Goal: Transaction & Acquisition: Download file/media

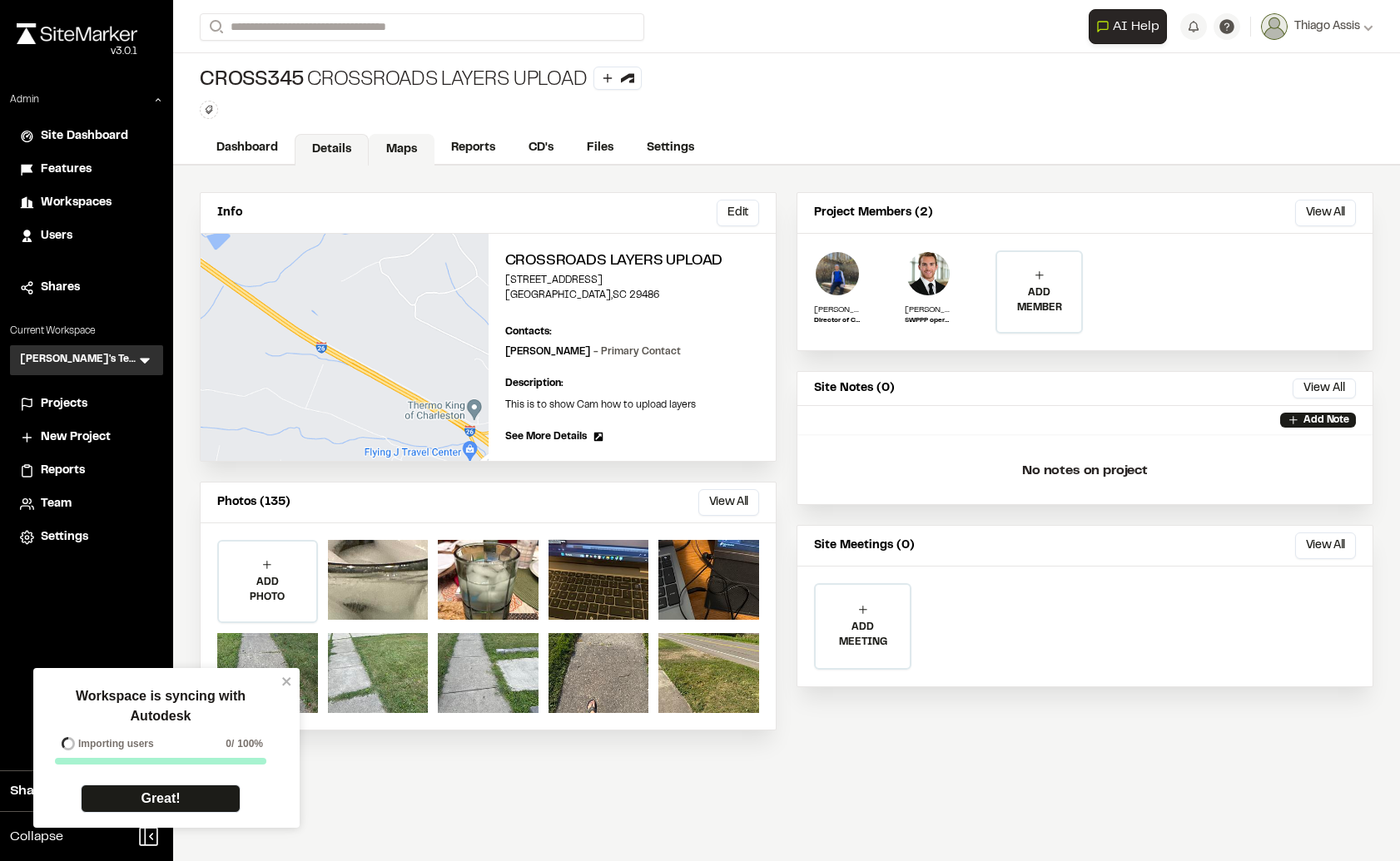
click at [414, 151] on link "Maps" at bounding box center [401, 149] width 66 height 32
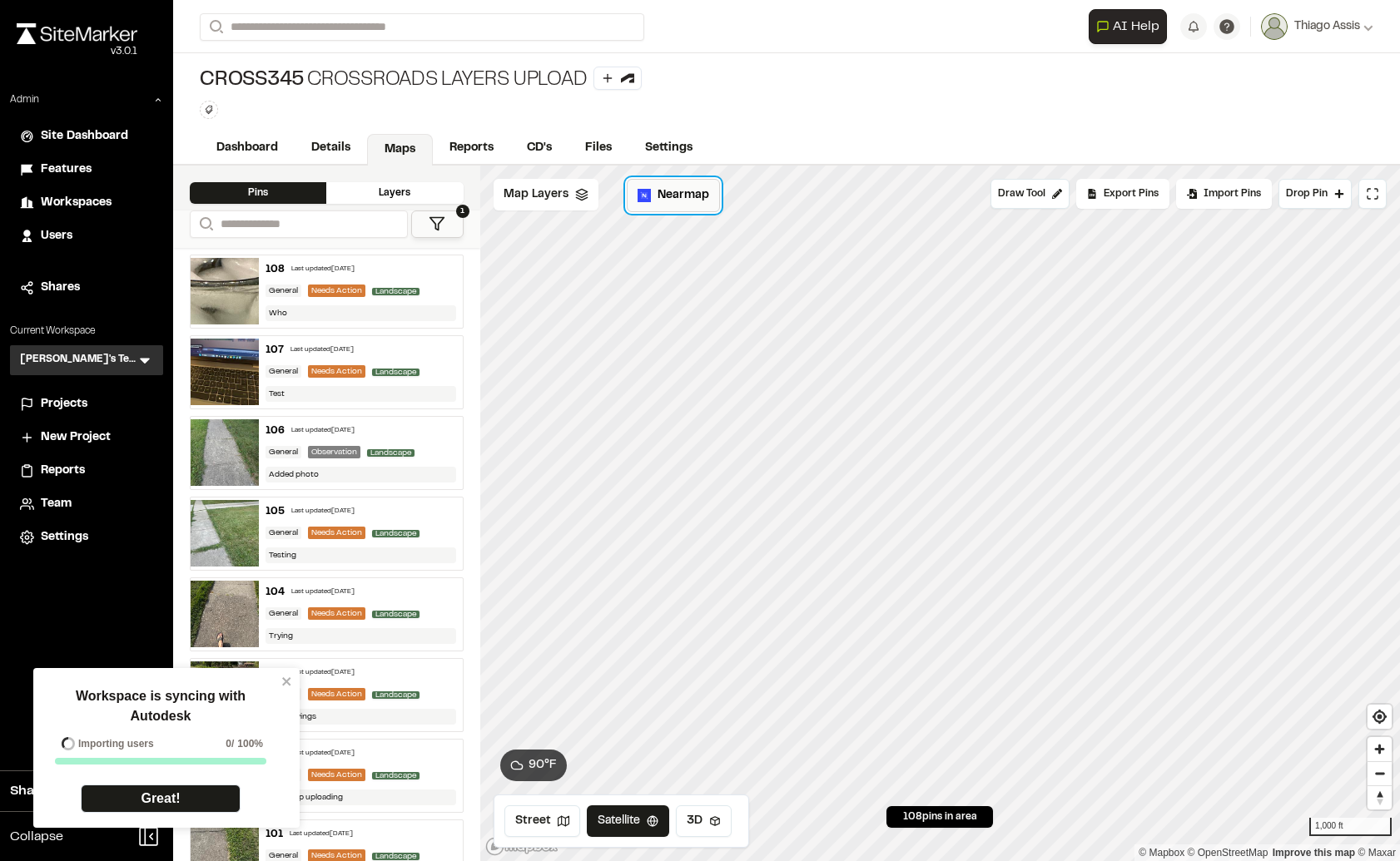
click at [660, 196] on span "Nearmap" at bounding box center [683, 195] width 52 height 18
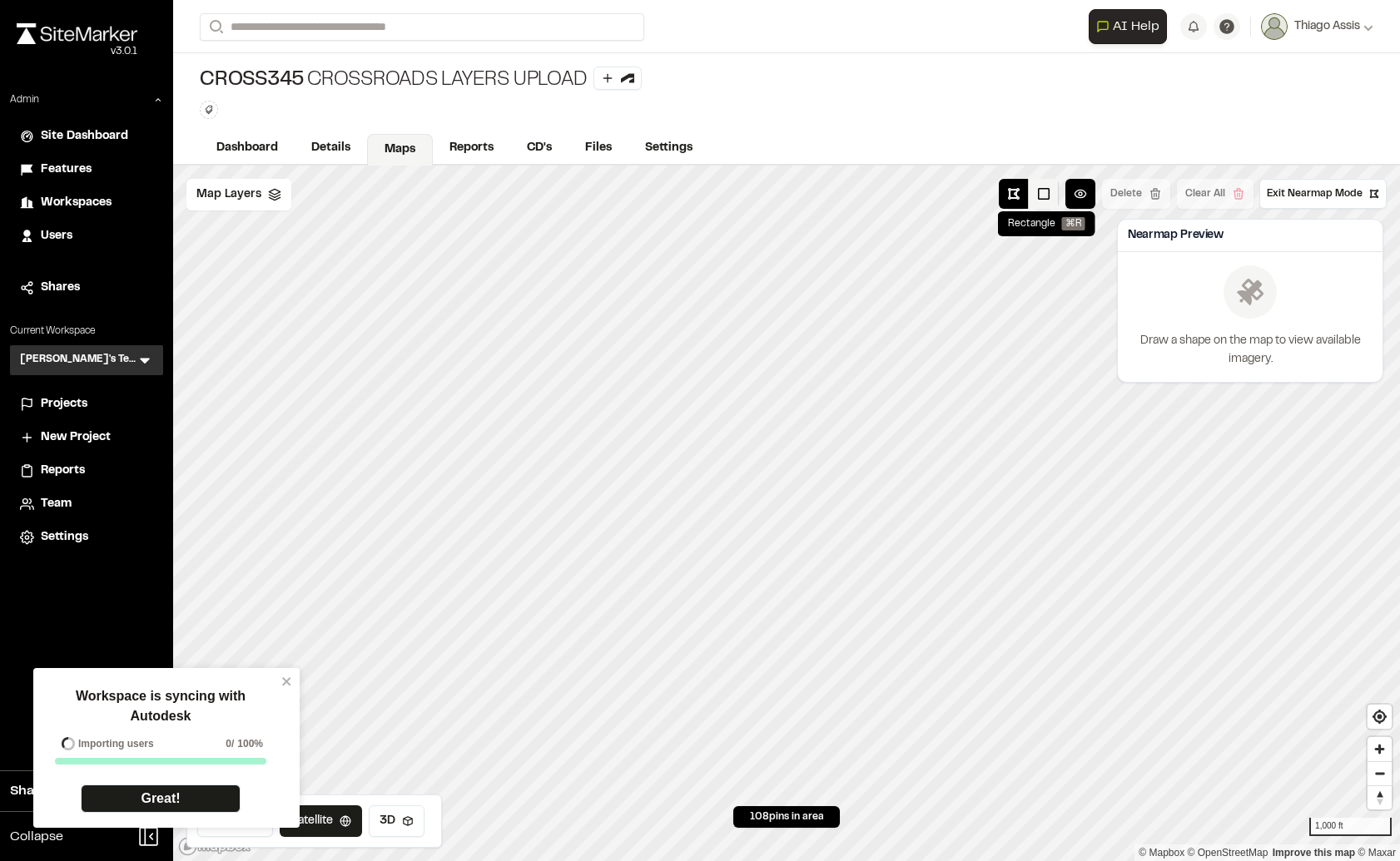
click at [1048, 199] on button at bounding box center [1043, 193] width 30 height 30
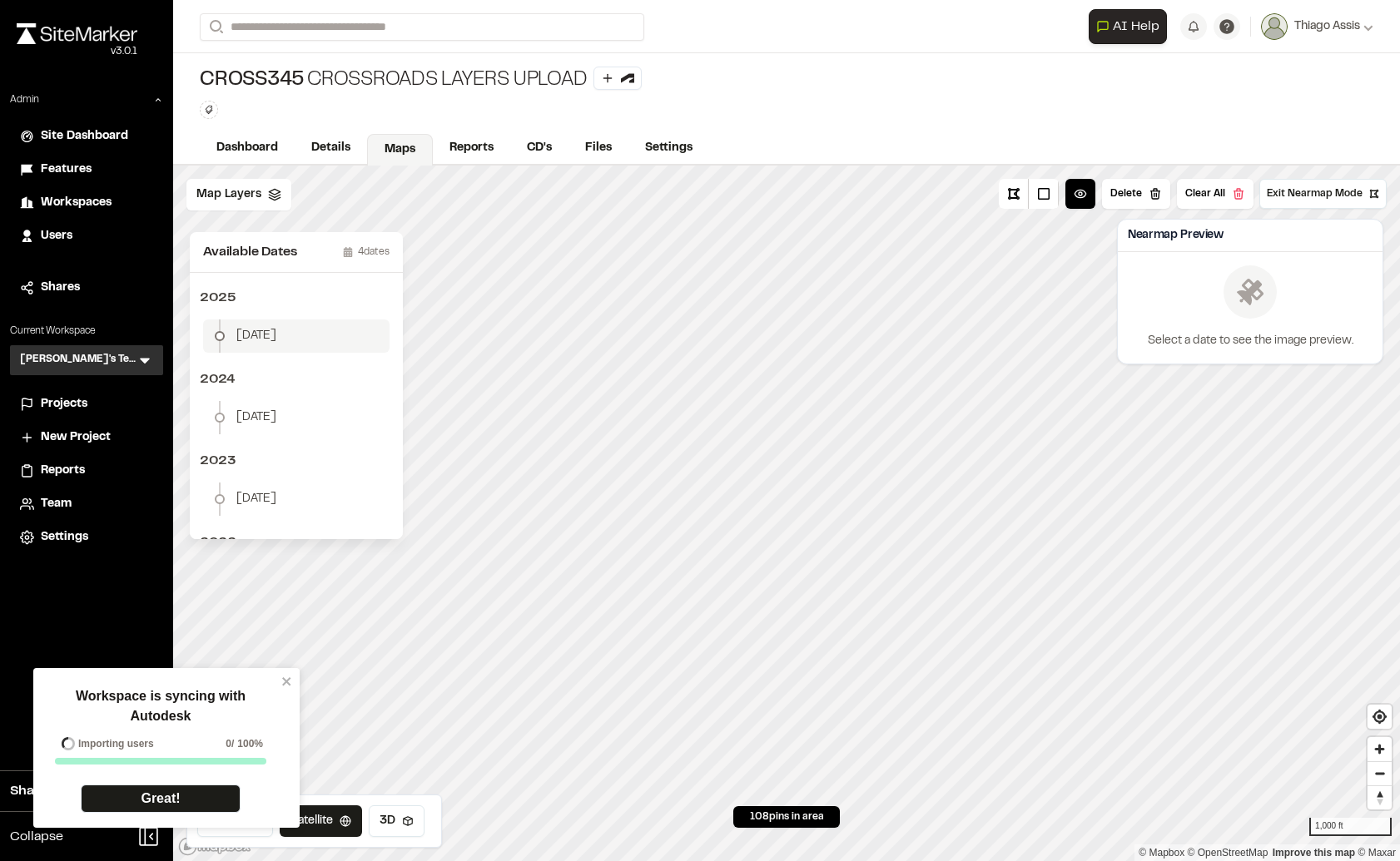
click at [277, 333] on span "[DATE]" at bounding box center [256, 336] width 40 height 18
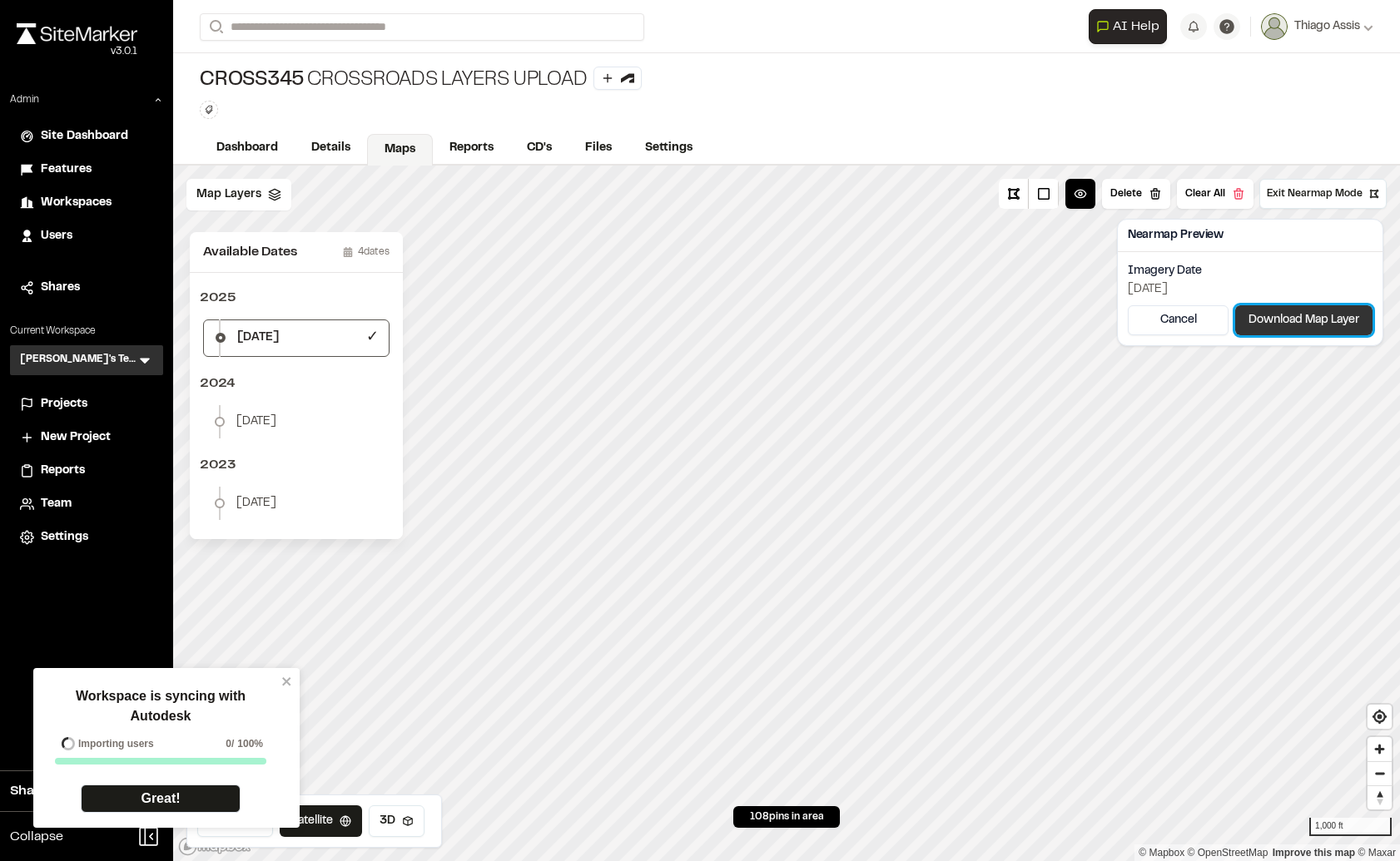
click at [1282, 315] on button "Download Map Layer" at bounding box center [1304, 320] width 138 height 30
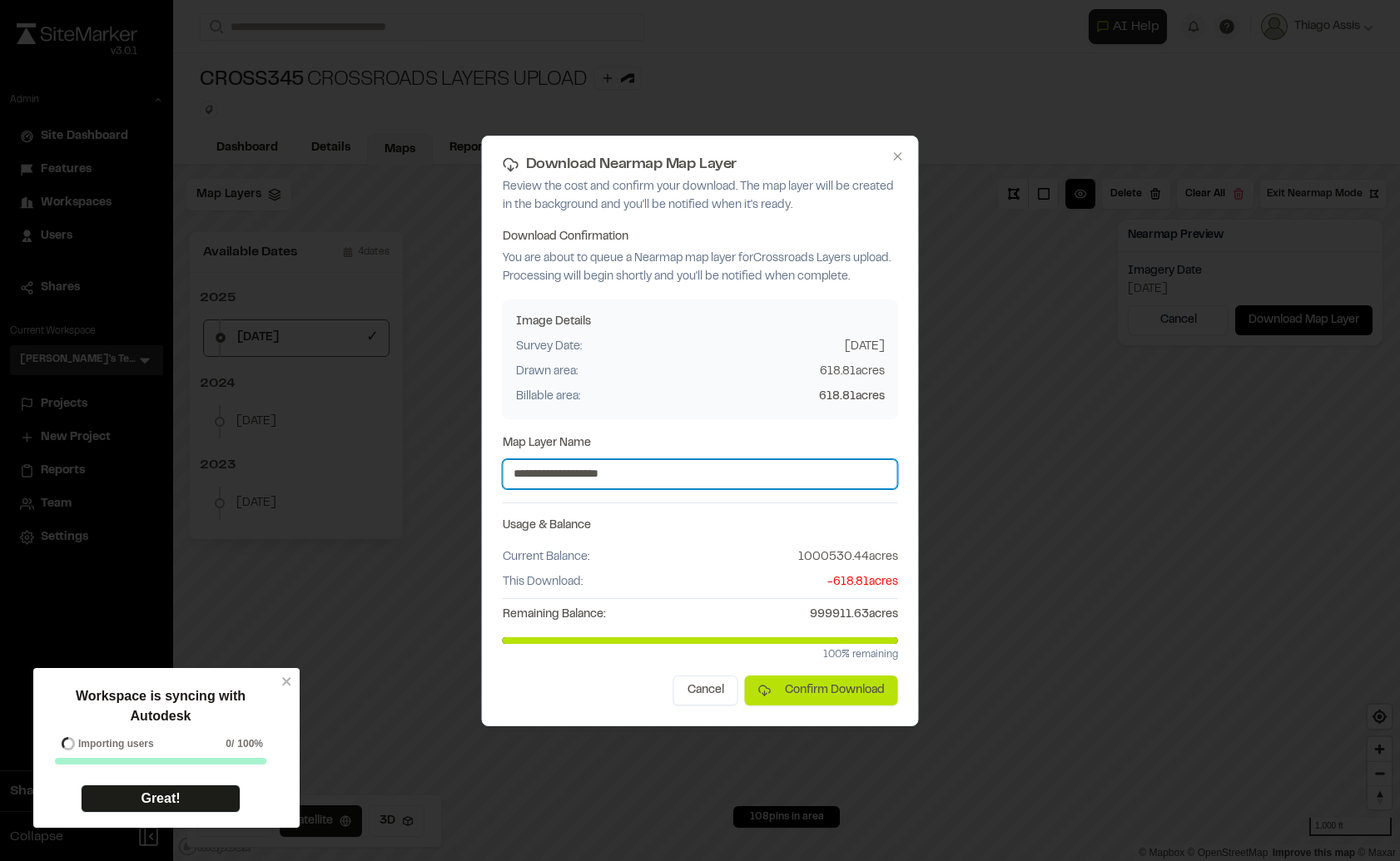
click at [724, 473] on input "**********" at bounding box center [700, 474] width 395 height 30
type input "**********"
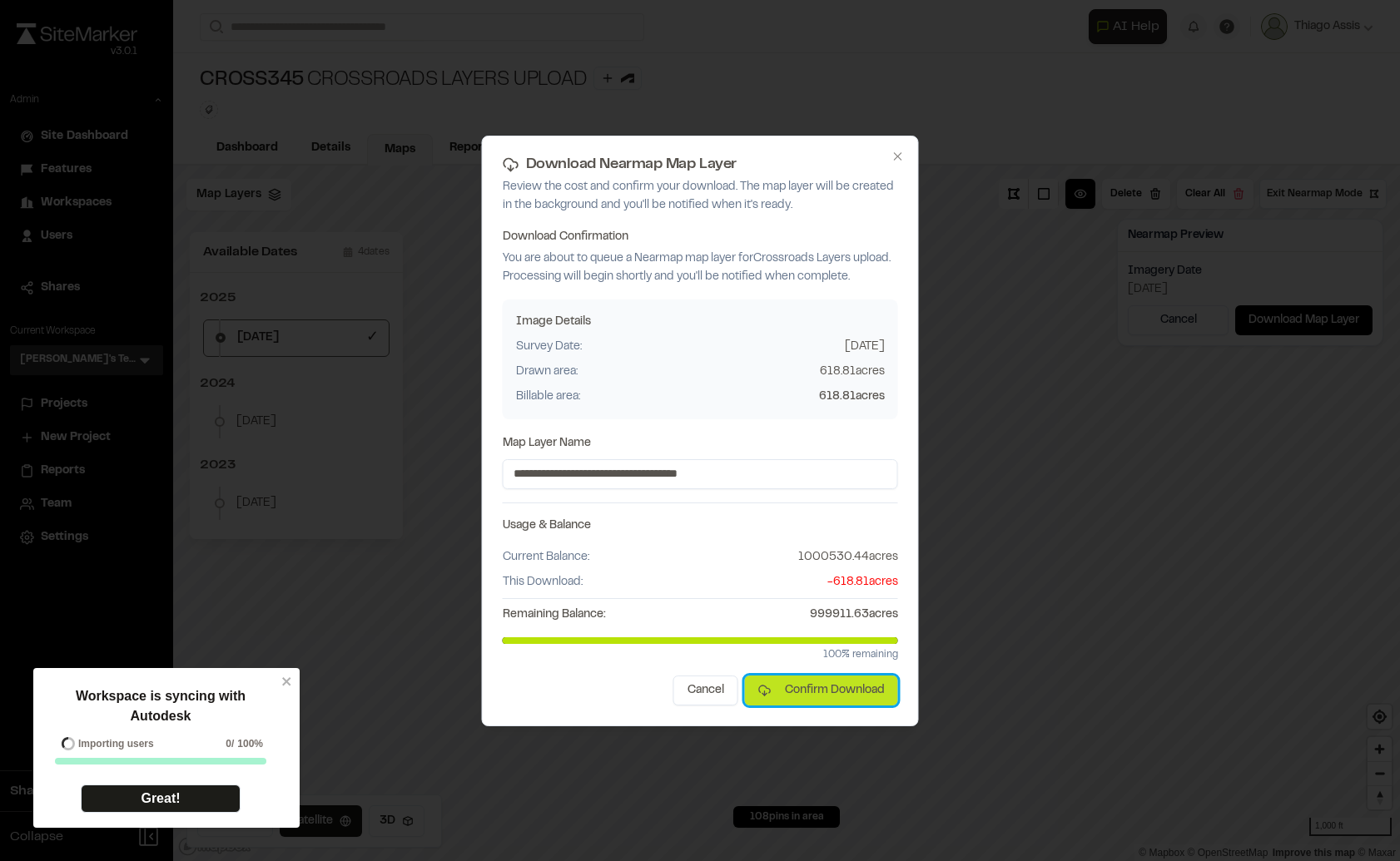
click at [841, 679] on button "Confirm Download" at bounding box center [822, 690] width 153 height 30
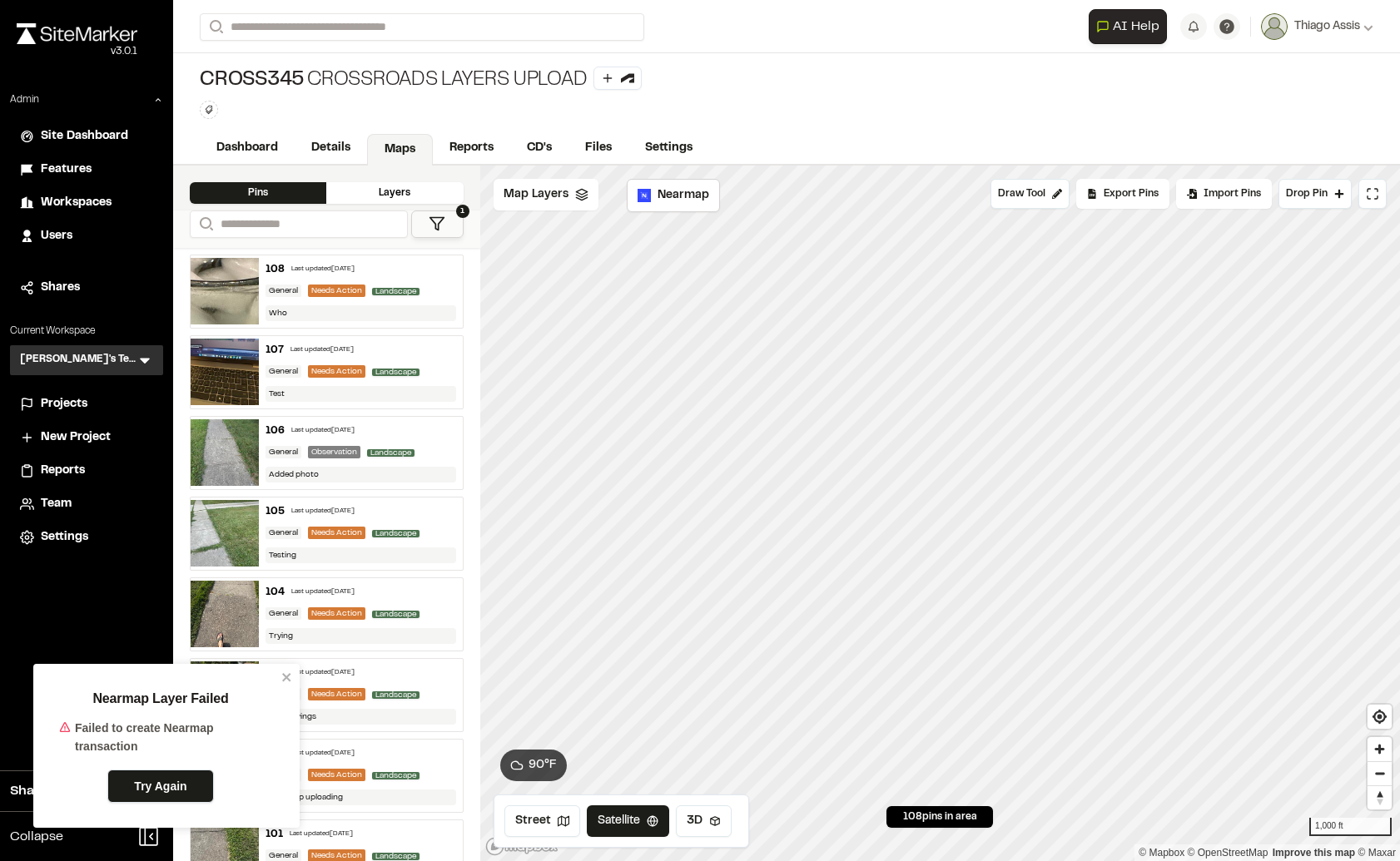
click at [182, 770] on link "Try Again" at bounding box center [160, 786] width 106 height 33
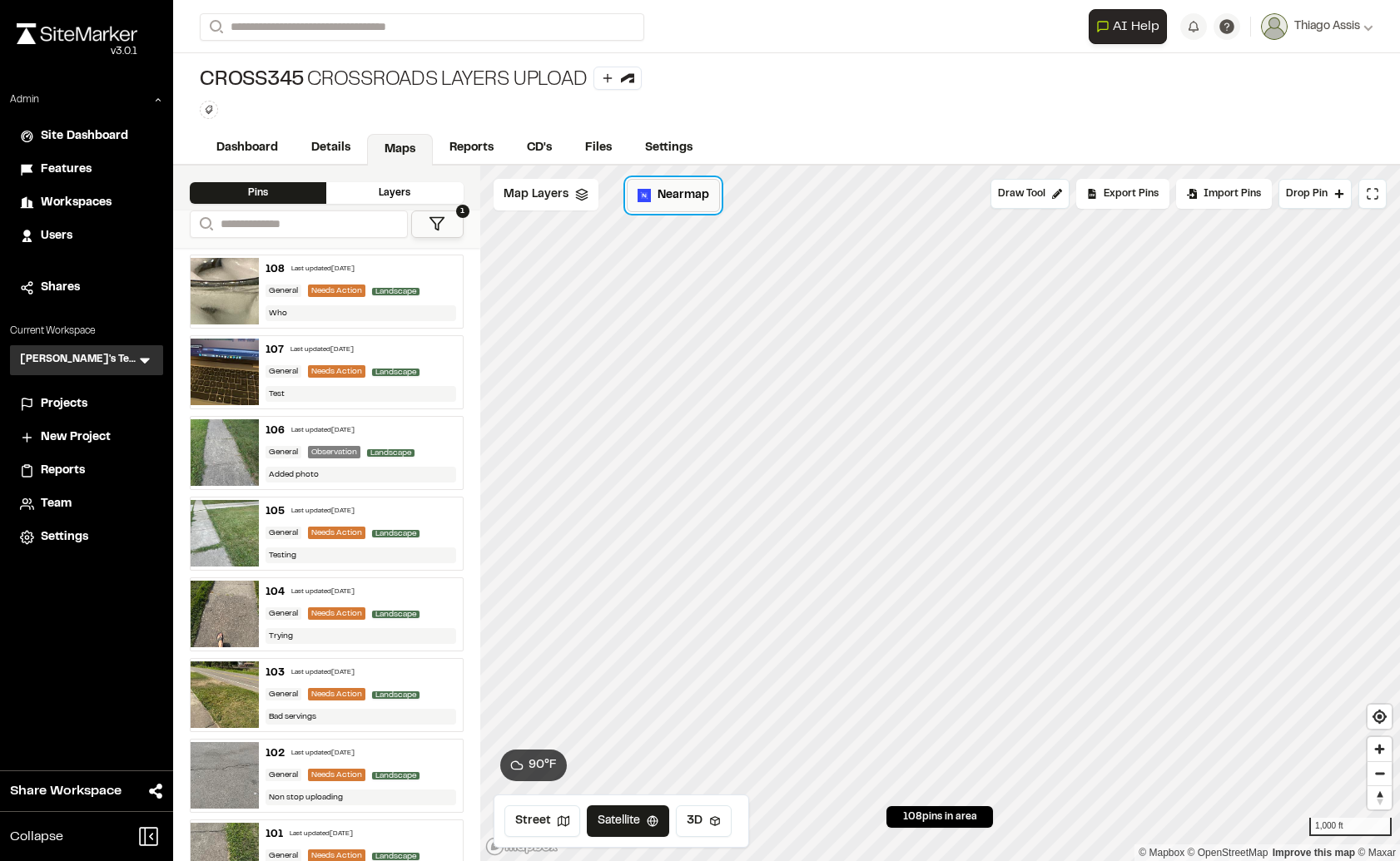
click at [647, 195] on img at bounding box center [644, 195] width 13 height 13
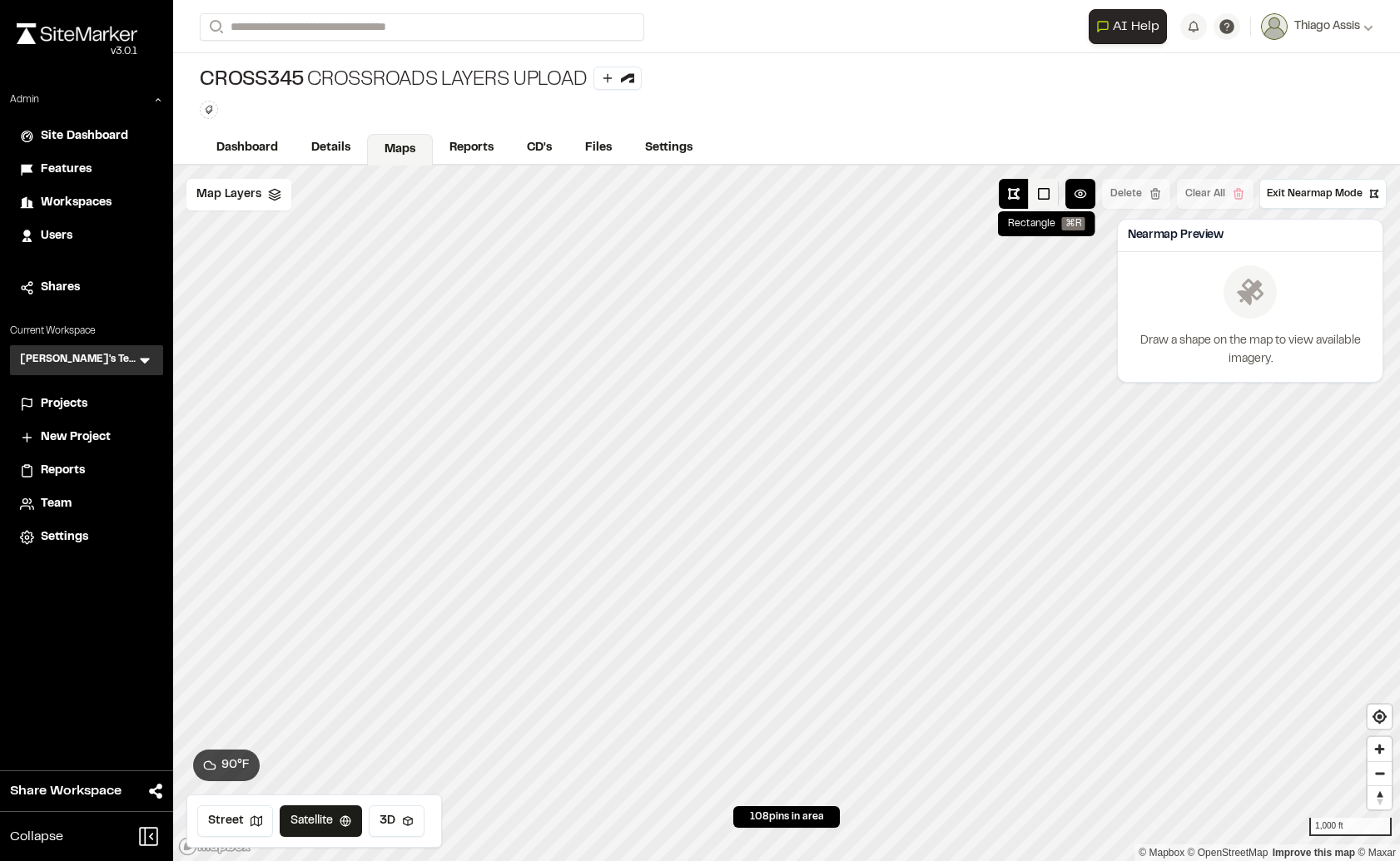
click at [1042, 198] on button at bounding box center [1043, 193] width 30 height 30
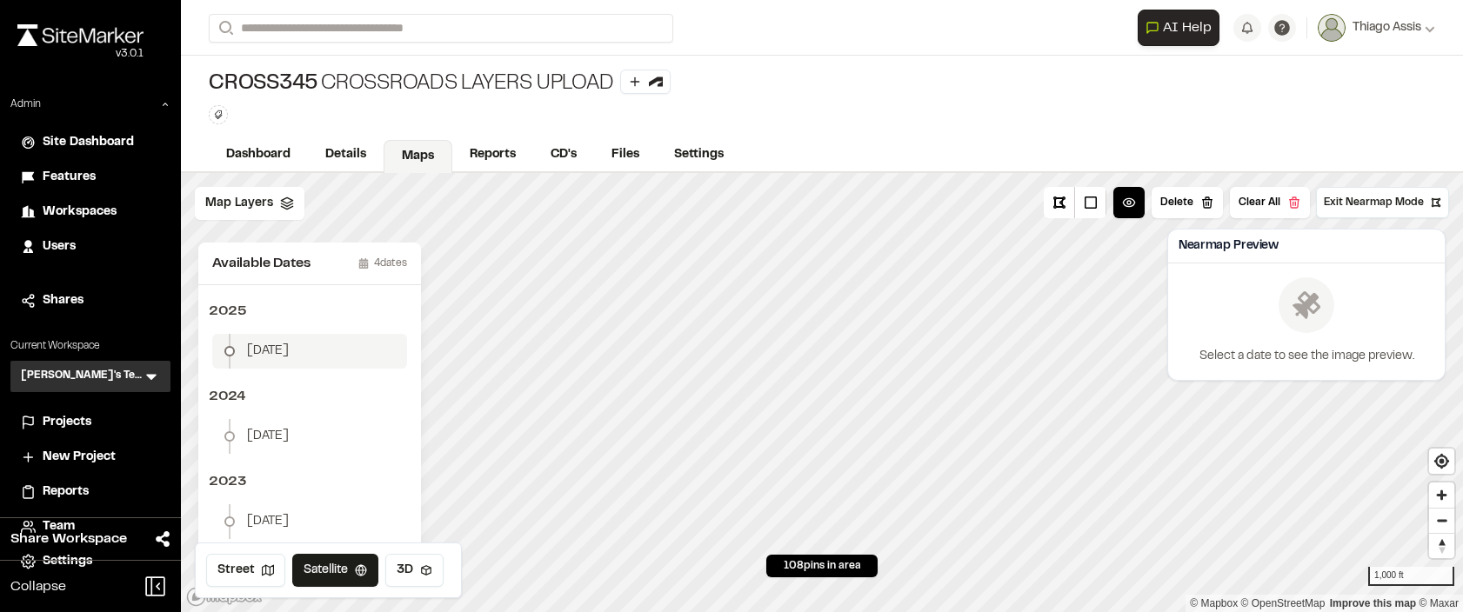
click at [279, 352] on span "[DATE]" at bounding box center [268, 351] width 42 height 19
